Goal: Find specific page/section: Find specific page/section

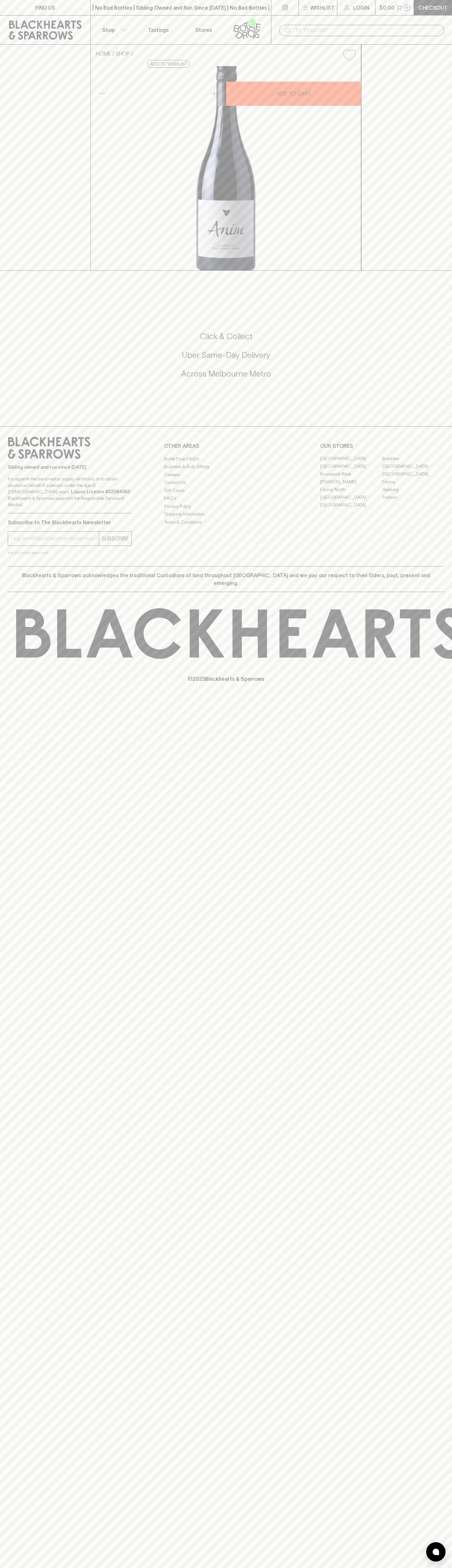
click at [24, 19] on link at bounding box center [45, 30] width 90 height 29
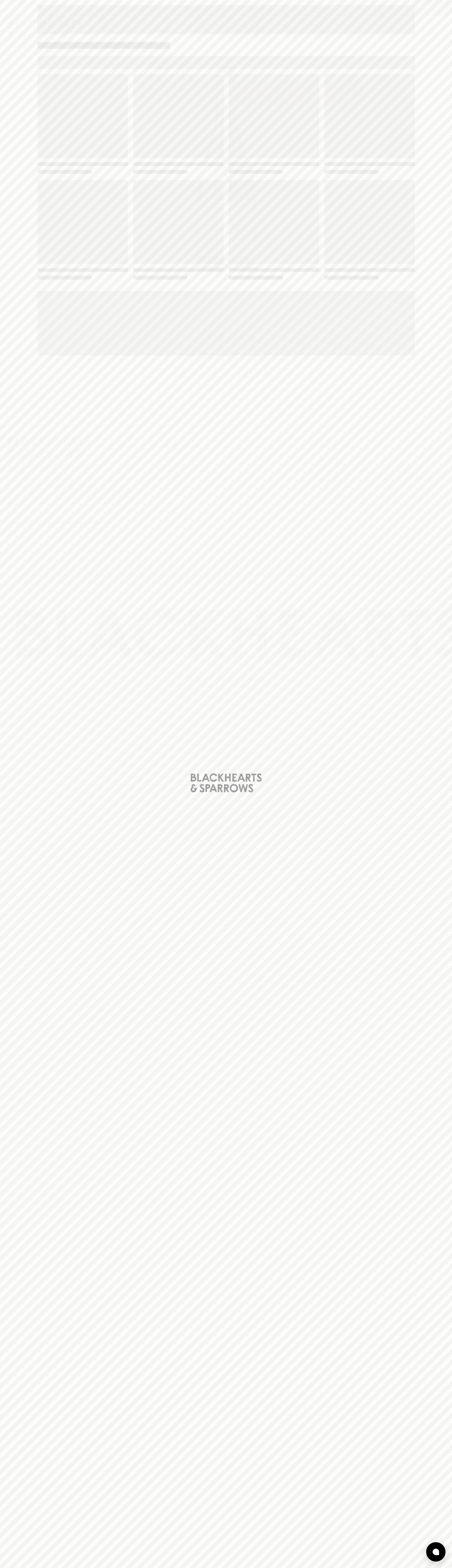
click at [436, 1567] on html "FIND US | No Bad Bottles | Sibling Owned and Run Since [DATE] | No Bad Bottles …" at bounding box center [226, 784] width 452 height 1568
click at [447, 1567] on html "FIND US | No Bad Bottles | Sibling Owned and Run Since [DATE] | No Bad Bottles …" at bounding box center [226, 784] width 452 height 1568
click at [5, 1559] on div "Loading" at bounding box center [226, 784] width 452 height 1568
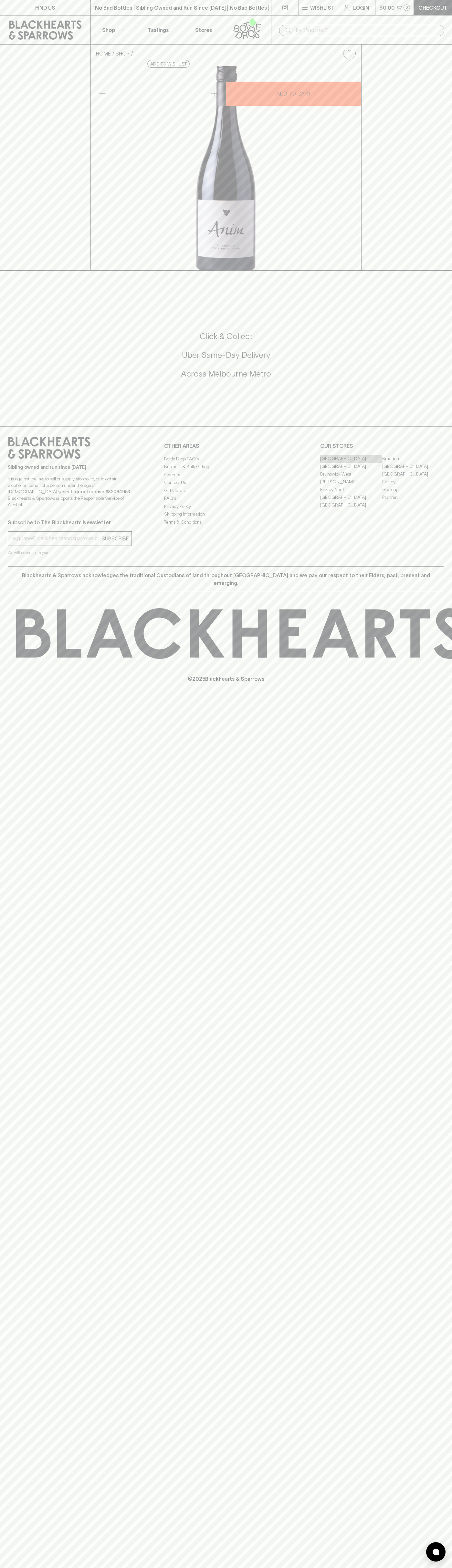
click at [351, 463] on link "[GEOGRAPHIC_DATA]" at bounding box center [351, 458] width 62 height 8
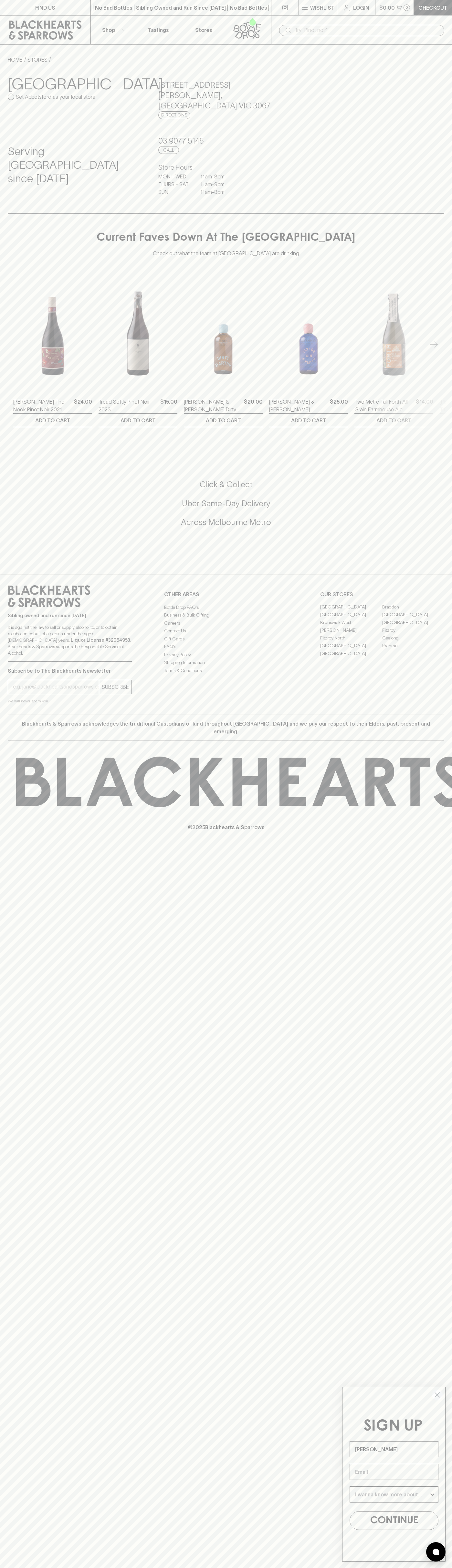
type input "John Smith"
